Goal: Information Seeking & Learning: Learn about a topic

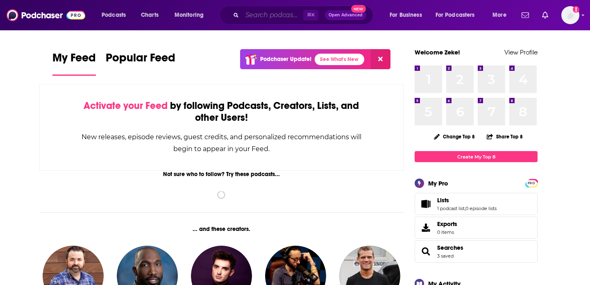
click at [264, 10] on input "Search podcasts, credits, & more..." at bounding box center [272, 15] width 61 height 13
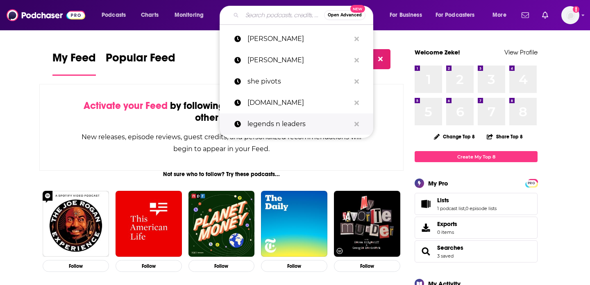
click at [294, 124] on p "legends n leaders" at bounding box center [299, 124] width 103 height 21
type input "legends n leaders"
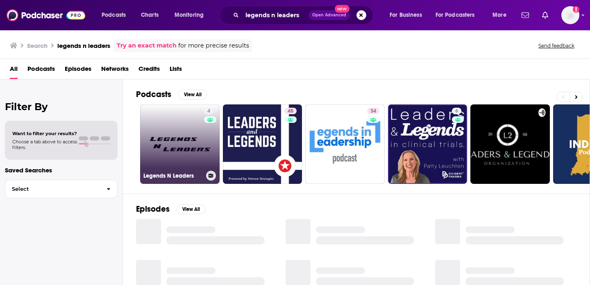
click at [164, 144] on link "4 Legends N Leaders" at bounding box center [180, 145] width 80 height 80
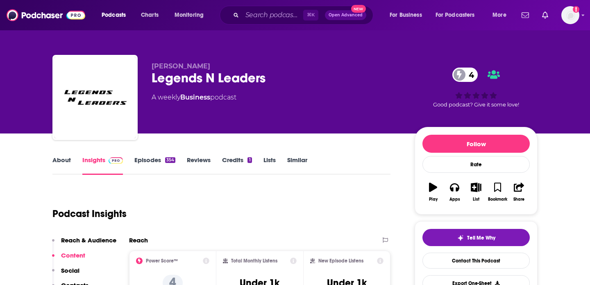
click at [57, 163] on link "About" at bounding box center [61, 165] width 18 height 19
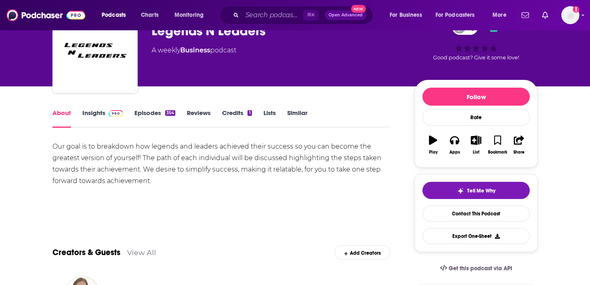
scroll to position [53, 0]
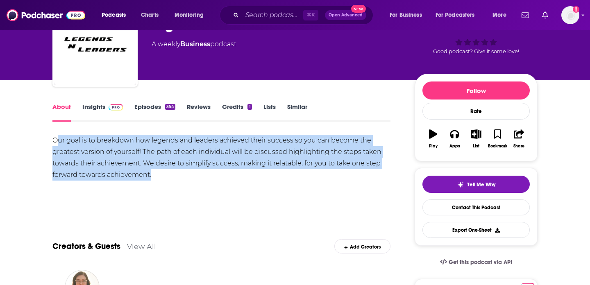
drag, startPoint x: 171, startPoint y: 175, endPoint x: 55, endPoint y: 138, distance: 120.9
click at [55, 138] on div "Our goal is to breakdown how legends and leaders achieved their success so you …" at bounding box center [221, 158] width 338 height 46
drag, startPoint x: 41, startPoint y: 136, endPoint x: 161, endPoint y: 182, distance: 128.6
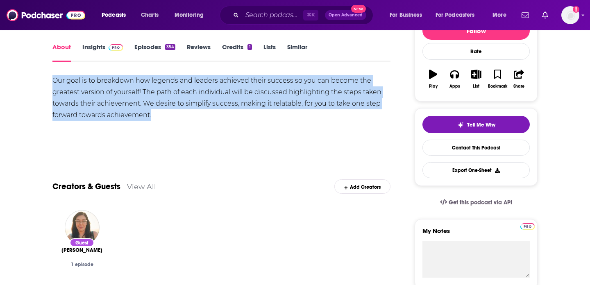
scroll to position [117, 0]
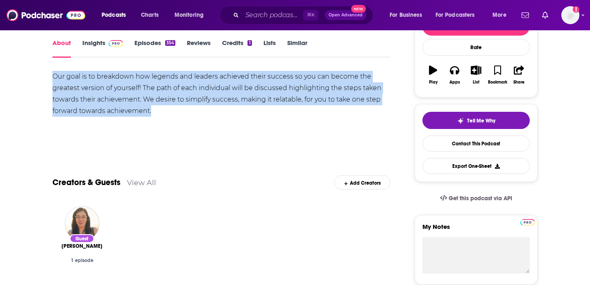
copy div "Our goal is to breakdown how legends and leaders achieved their success so you …"
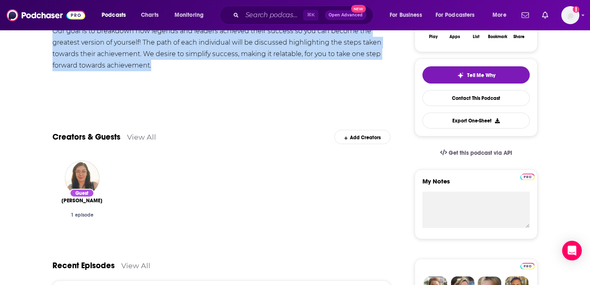
scroll to position [47, 0]
